Goal: Check status

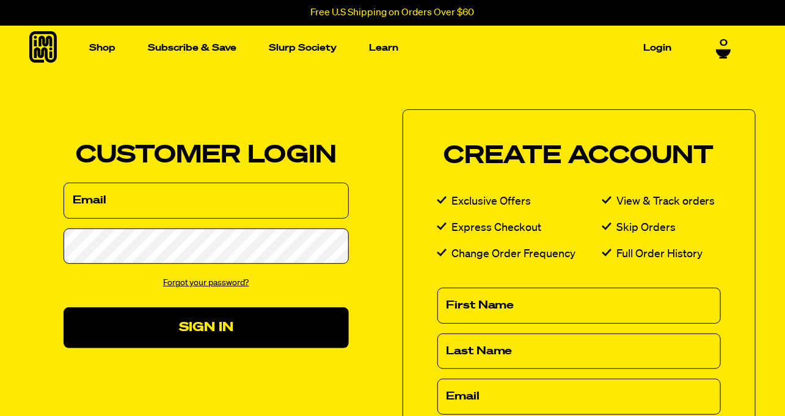
type input "saldurante@gmail.com"
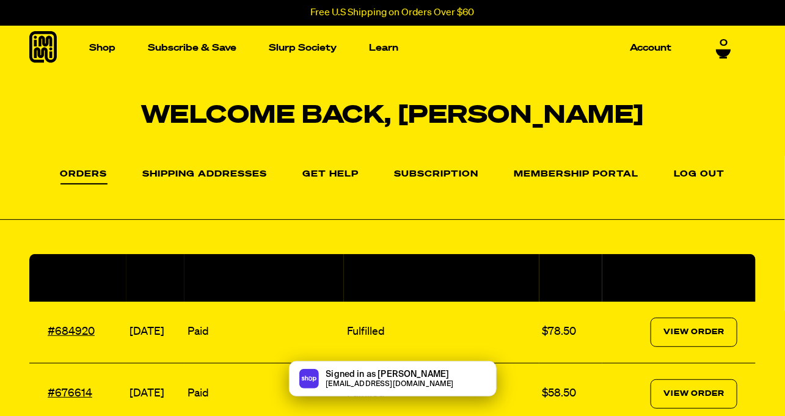
scroll to position [55, 0]
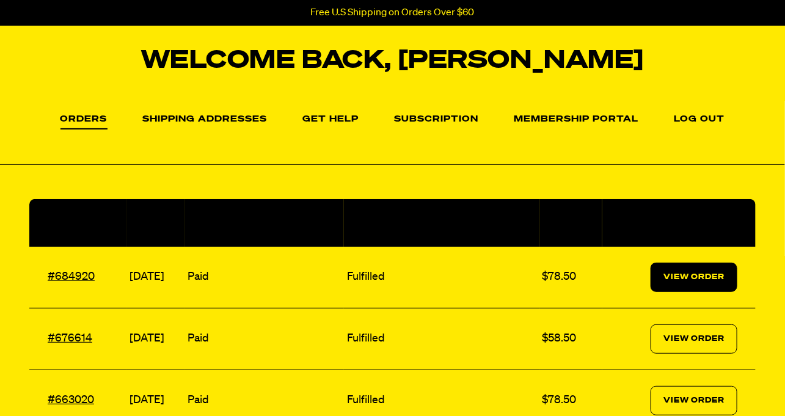
click at [677, 271] on link "View Order" at bounding box center [693, 277] width 87 height 29
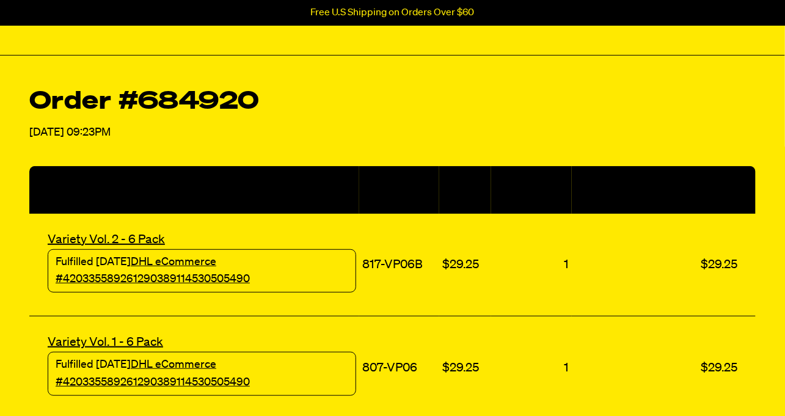
scroll to position [166, 0]
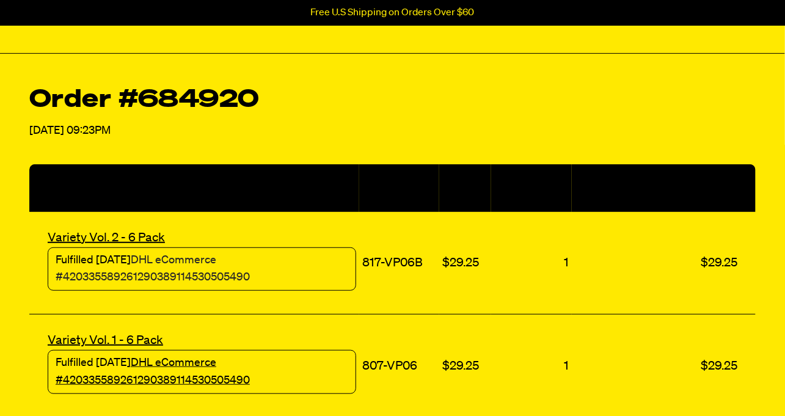
click at [214, 275] on link "DHL eCommerce #420335589261290389114530505490" at bounding box center [153, 269] width 194 height 29
